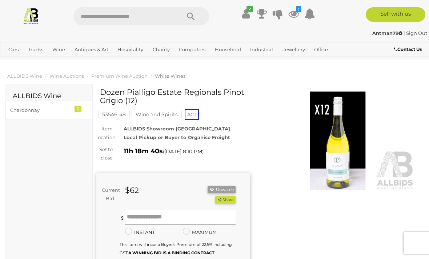
click at [347, 159] on img at bounding box center [338, 141] width 154 height 99
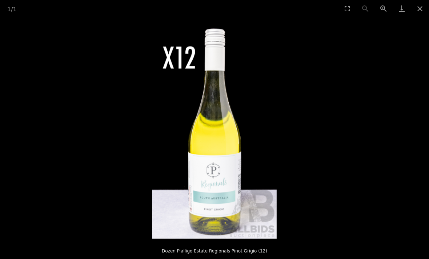
click at [418, 7] on button "Close gallery" at bounding box center [420, 8] width 18 height 17
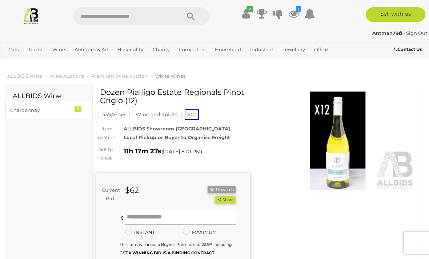
click at [346, 148] on img at bounding box center [338, 141] width 154 height 99
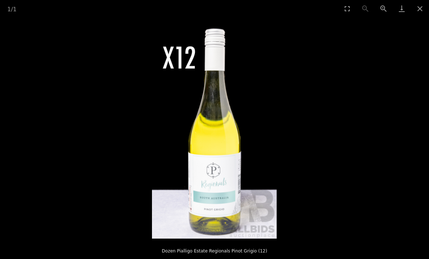
click at [418, 7] on button "Close gallery" at bounding box center [420, 8] width 18 height 17
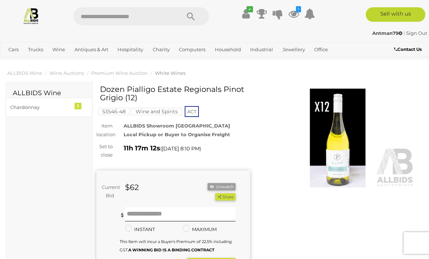
scroll to position [11, 0]
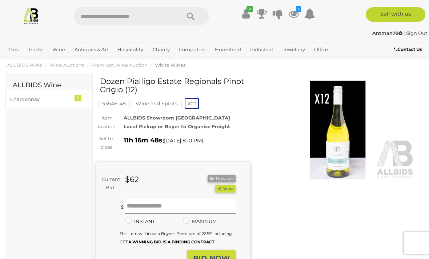
click at [293, 12] on icon at bounding box center [293, 13] width 11 height 13
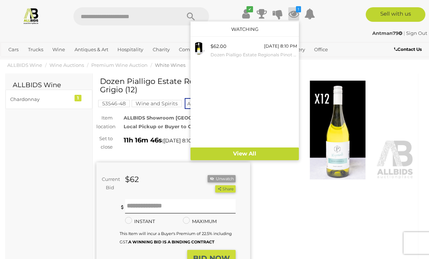
click at [293, 16] on icon at bounding box center [293, 13] width 11 height 13
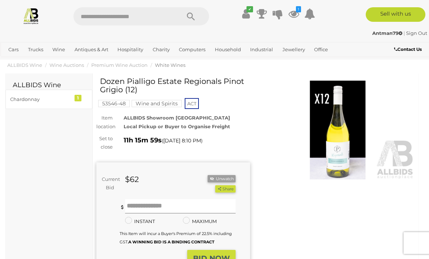
click at [156, 207] on input "text" at bounding box center [180, 206] width 111 height 15
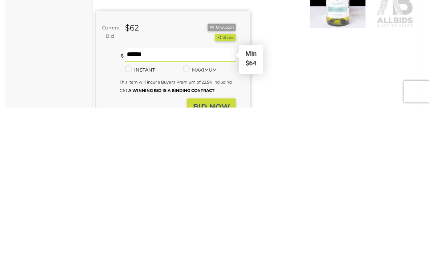
type input "**"
click at [213, 254] on strong "BID NOW" at bounding box center [211, 258] width 37 height 9
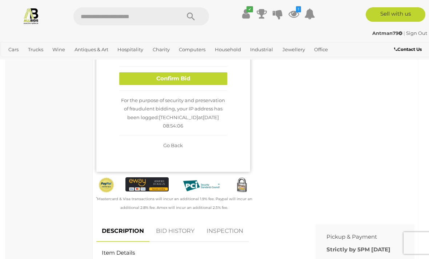
click at [206, 85] on button "Confirm Bid" at bounding box center [173, 78] width 108 height 13
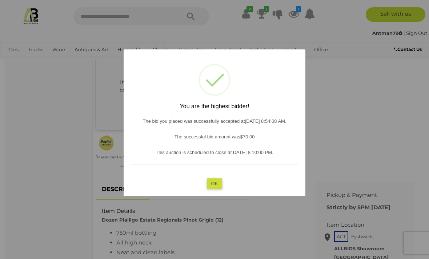
click at [216, 181] on button "OK" at bounding box center [215, 183] width 16 height 11
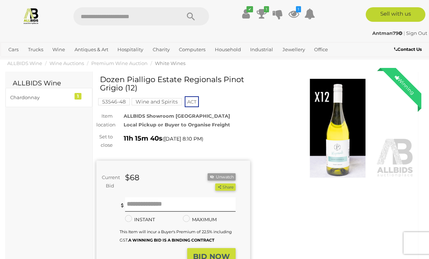
scroll to position [0, 0]
